Goal: Transaction & Acquisition: Purchase product/service

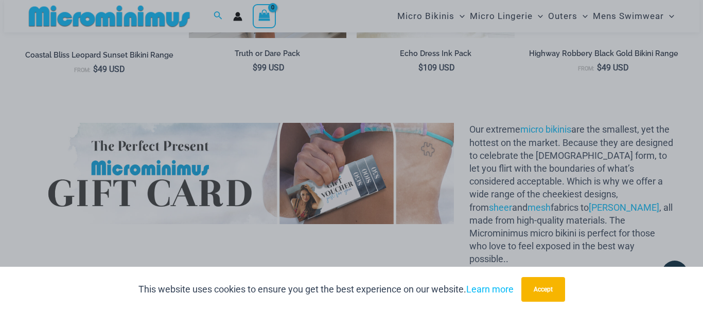
scroll to position [1329, 0]
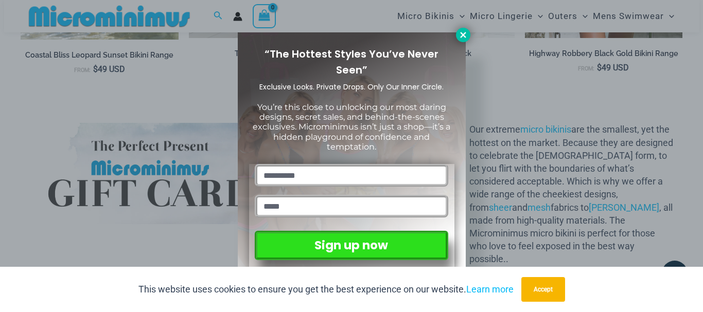
click at [462, 35] on icon at bounding box center [463, 35] width 6 height 6
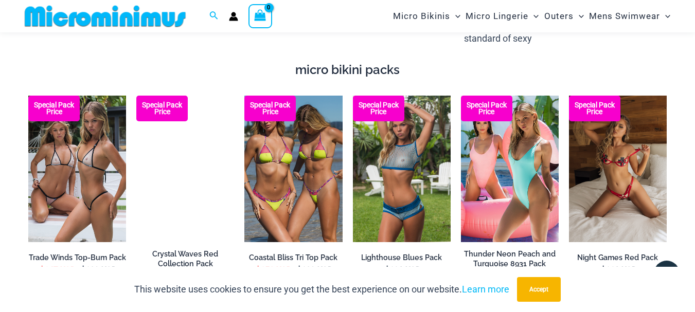
scroll to position [1687, 0]
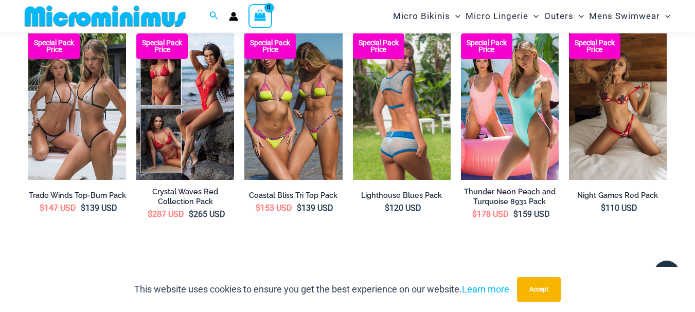
click at [393, 81] on img at bounding box center [402, 106] width 98 height 147
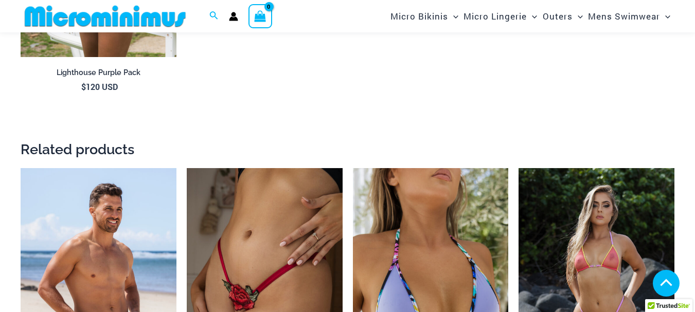
scroll to position [1226, 0]
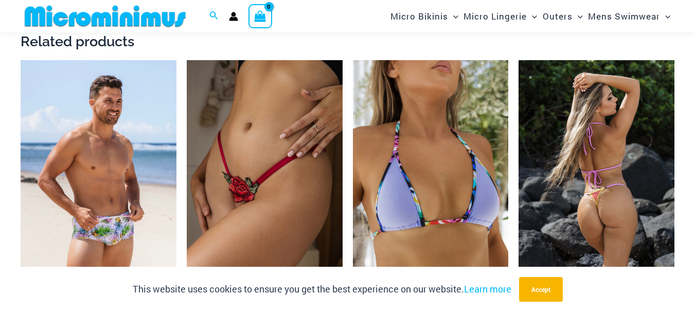
click at [556, 73] on img at bounding box center [597, 177] width 156 height 234
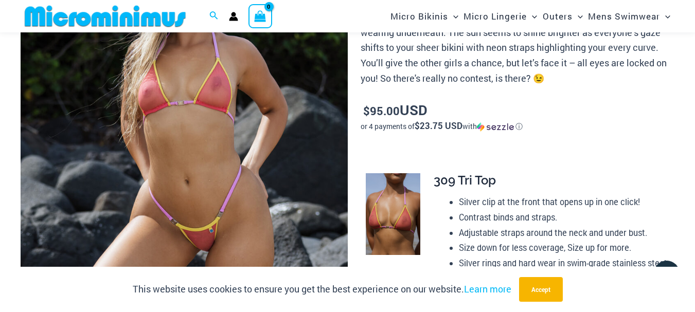
scroll to position [145, 0]
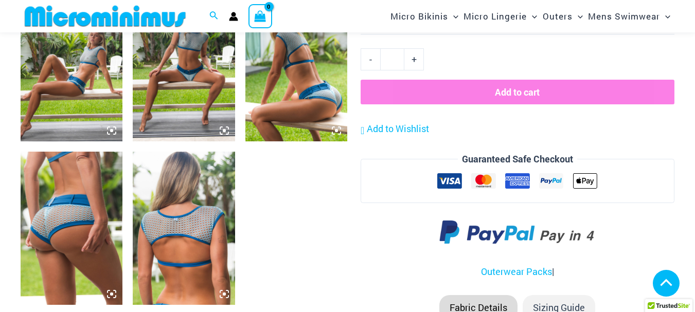
scroll to position [213, 0]
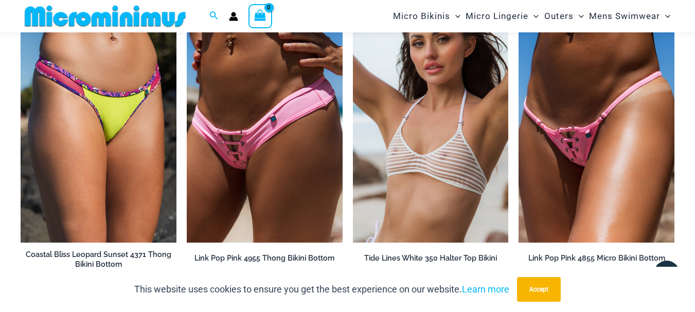
scroll to position [2822, 0]
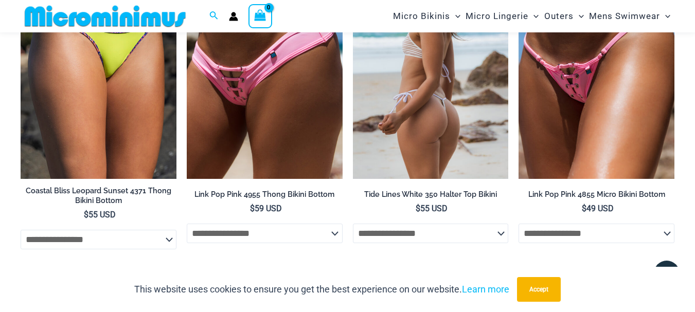
click at [402, 107] on img at bounding box center [431, 62] width 156 height 234
